Goal: Task Accomplishment & Management: Use online tool/utility

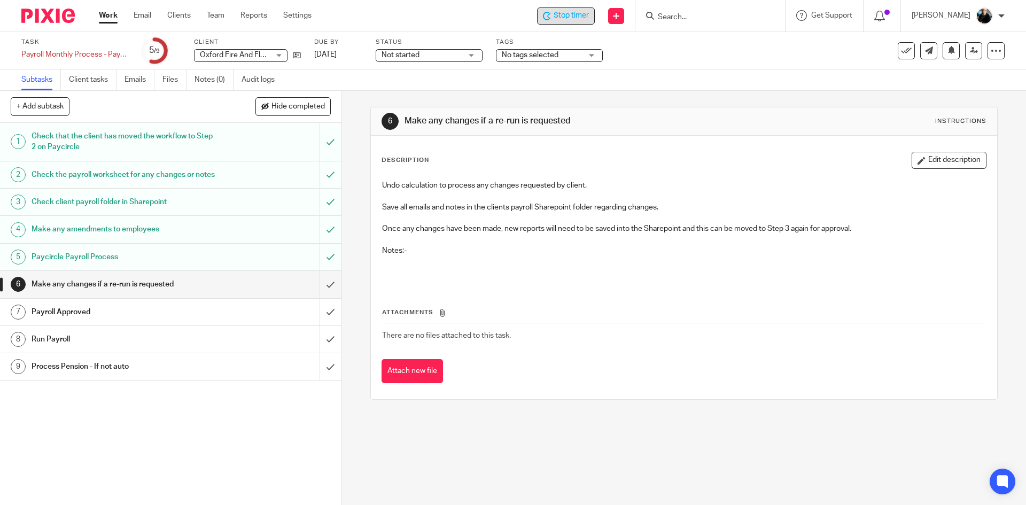
click at [569, 16] on span "Stop timer" at bounding box center [571, 15] width 35 height 11
click at [690, 19] on input "Search" at bounding box center [705, 18] width 96 height 10
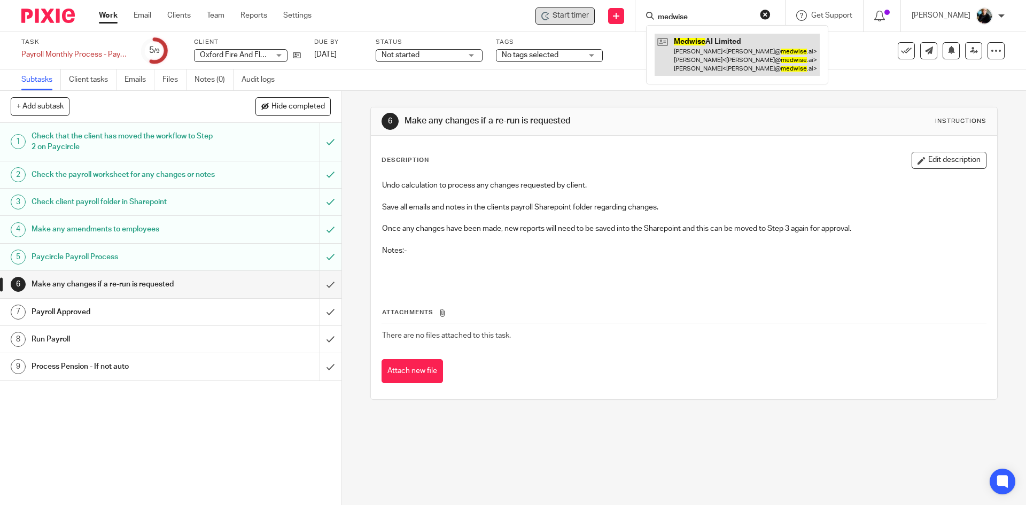
type input "medwise"
click at [700, 67] on link at bounding box center [737, 55] width 165 height 42
click at [700, 66] on link at bounding box center [737, 55] width 165 height 42
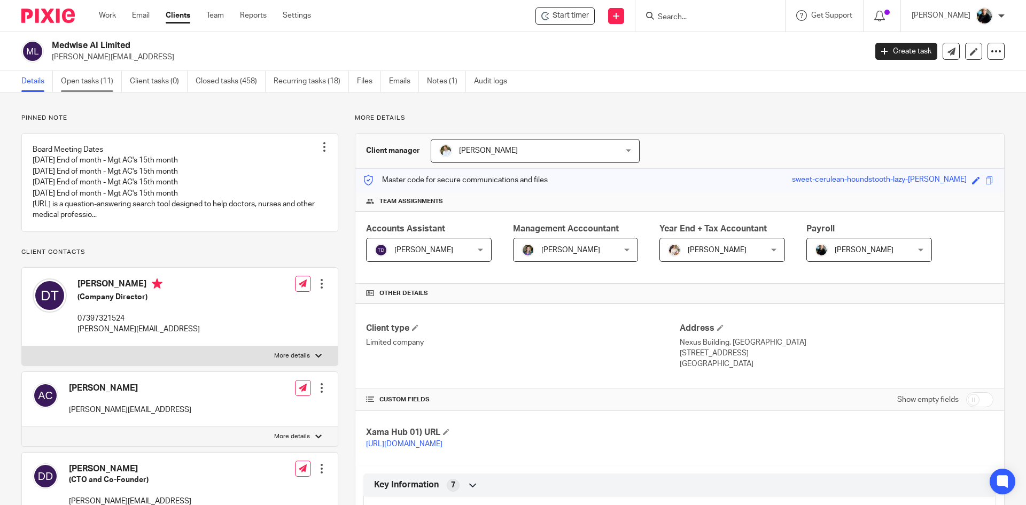
click at [94, 82] on link "Open tasks (11)" at bounding box center [91, 81] width 61 height 21
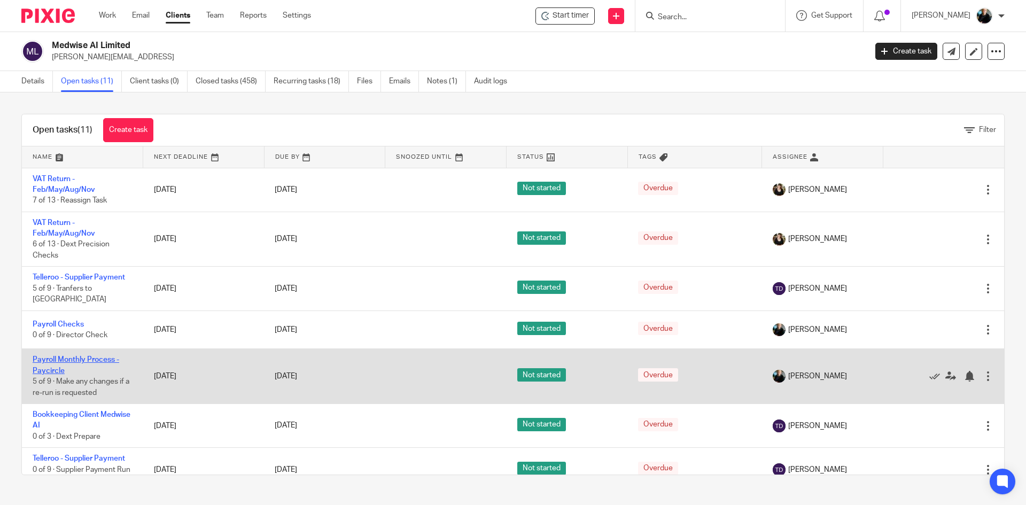
click at [65, 356] on link "Payroll Monthly Process - Paycircle" at bounding box center [76, 365] width 87 height 18
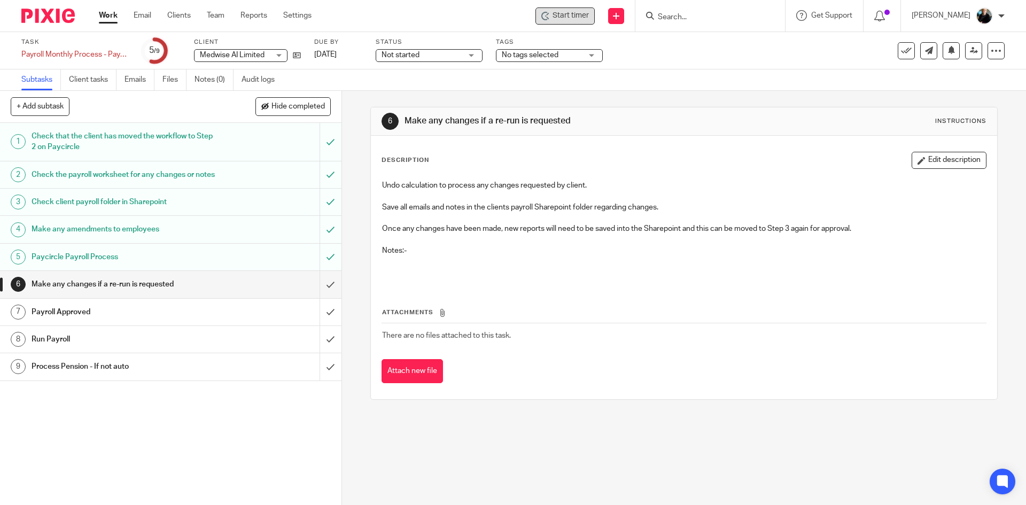
click at [550, 19] on icon at bounding box center [545, 16] width 9 height 9
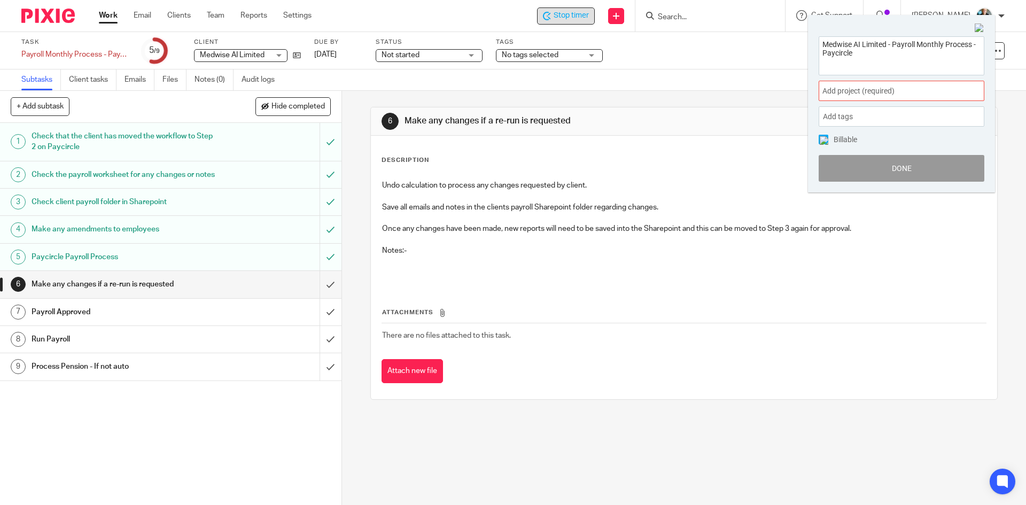
click at [871, 92] on span "Add project (required) :" at bounding box center [889, 91] width 135 height 11
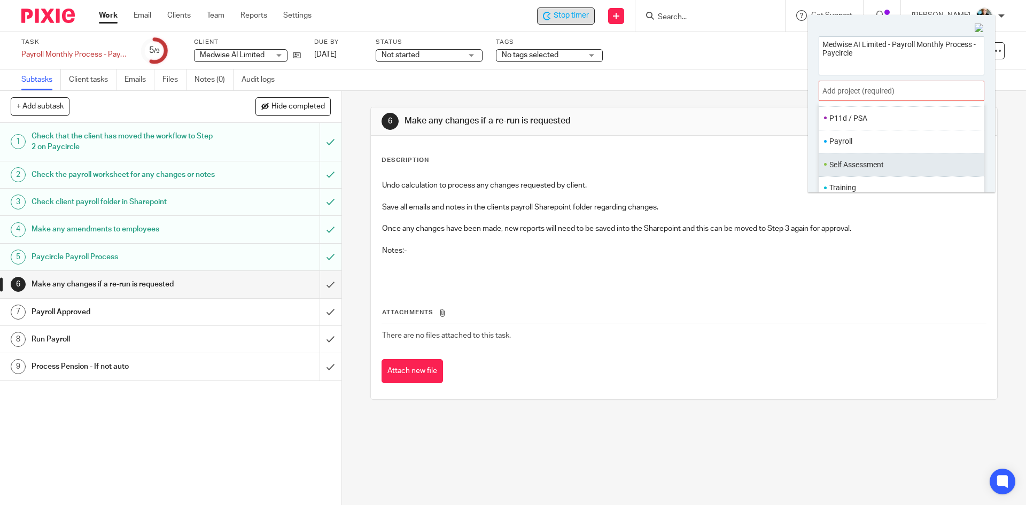
scroll to position [400, 0]
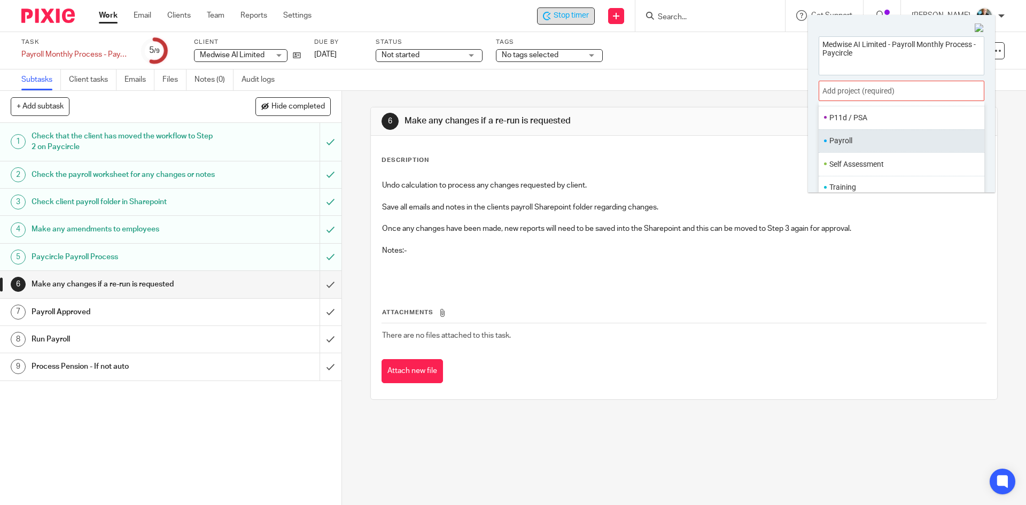
click at [841, 143] on li "Payroll" at bounding box center [898, 140] width 139 height 11
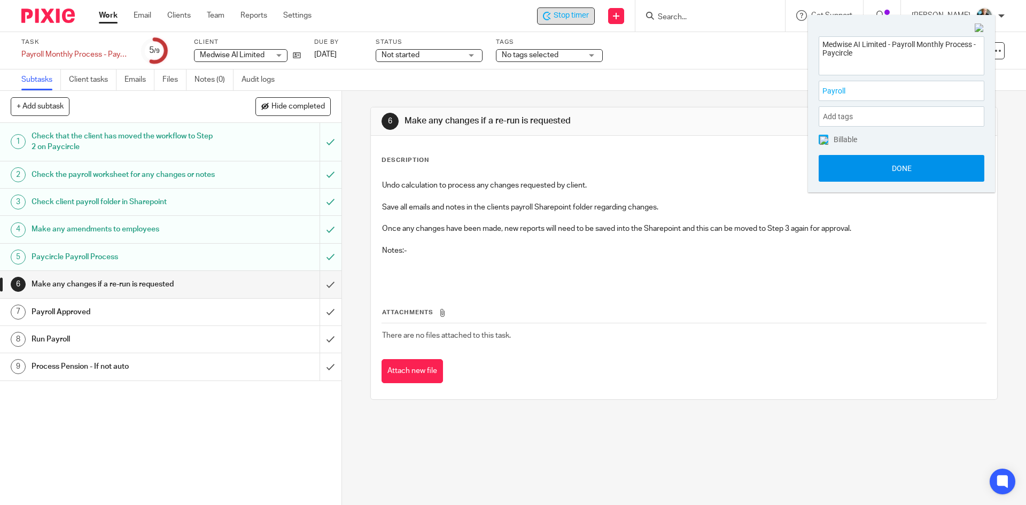
click at [898, 165] on button "Done" at bounding box center [902, 168] width 166 height 27
